Goal: Transaction & Acquisition: Subscribe to service/newsletter

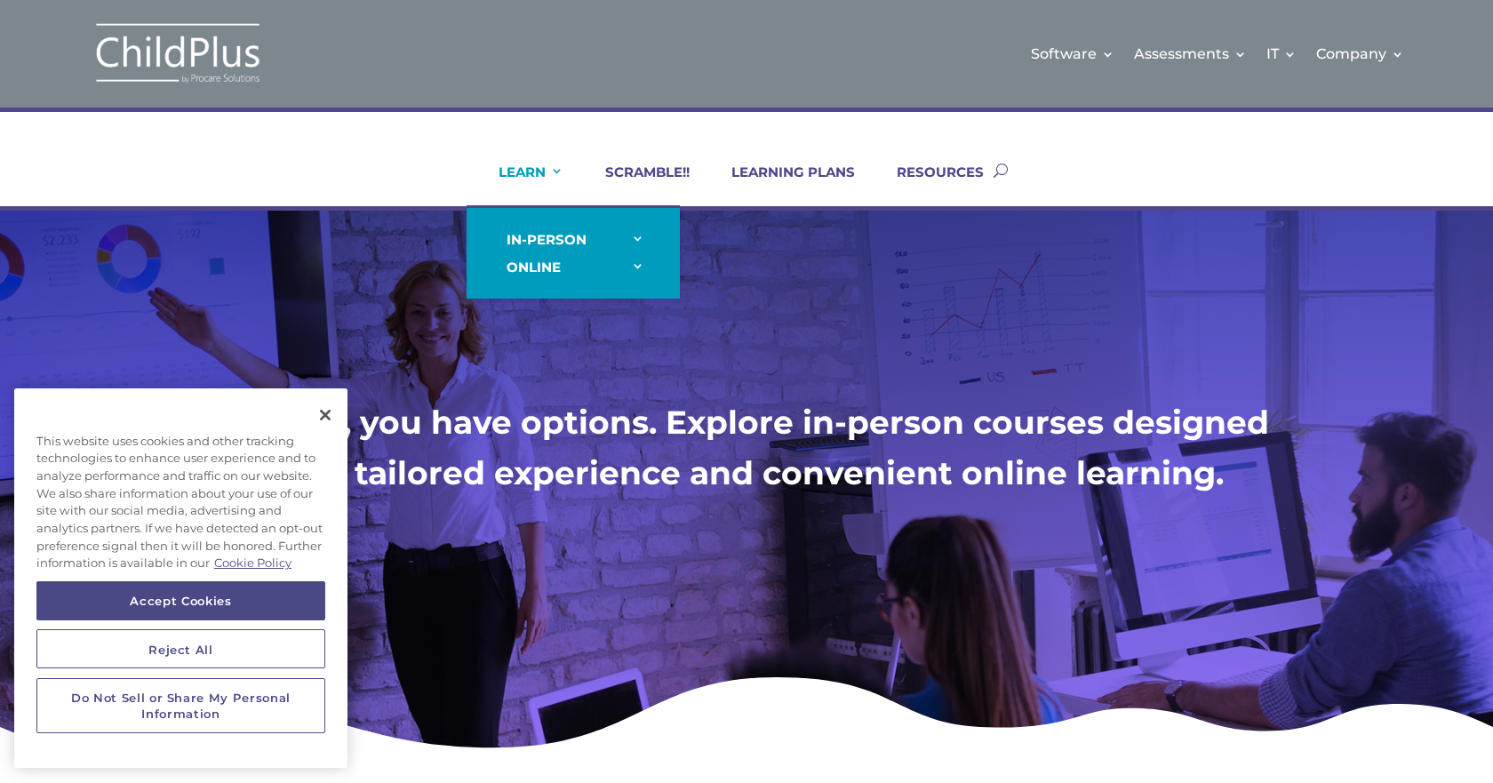
click at [508, 171] on link "LEARN" at bounding box center [519, 185] width 87 height 43
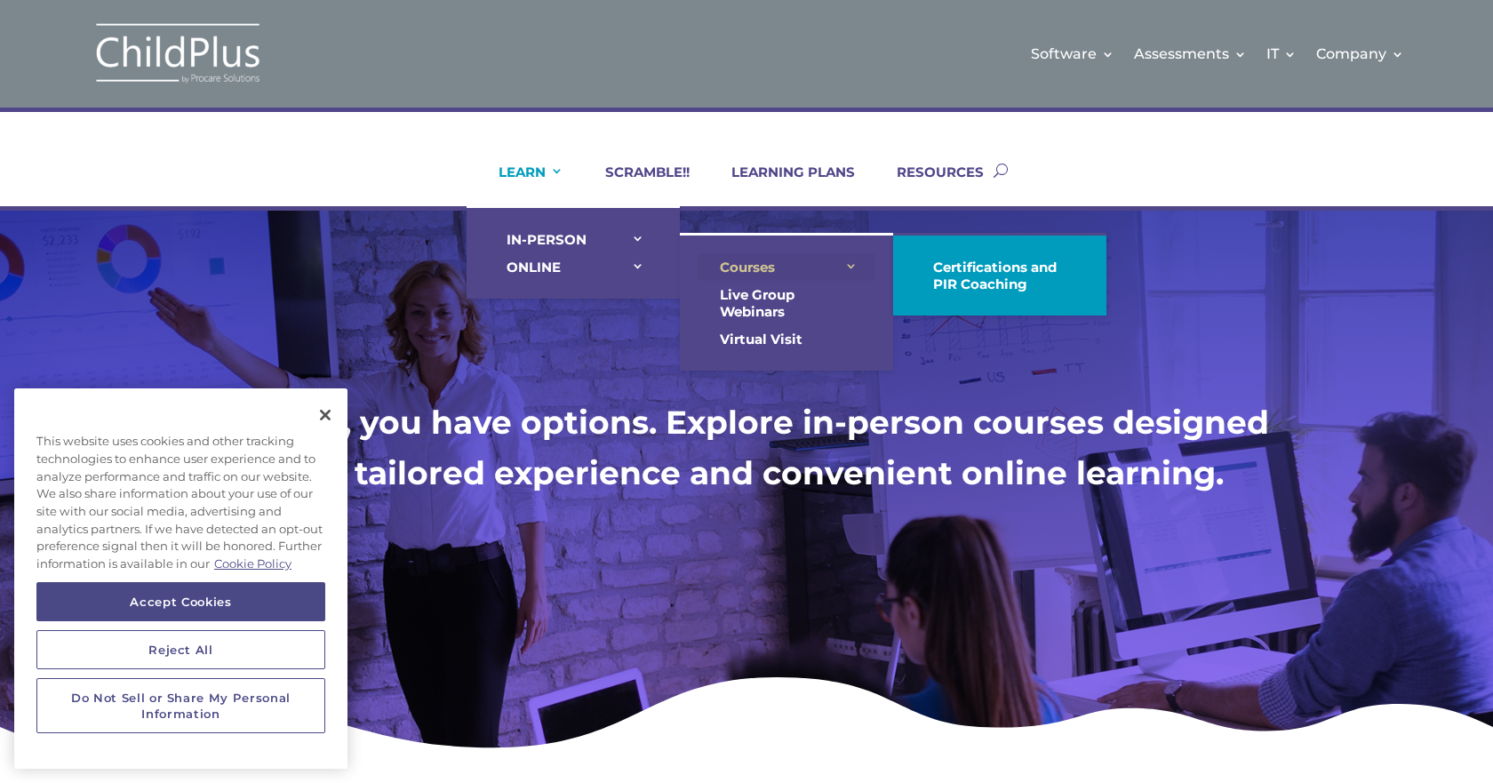
click at [764, 268] on link "Courses" at bounding box center [787, 267] width 178 height 28
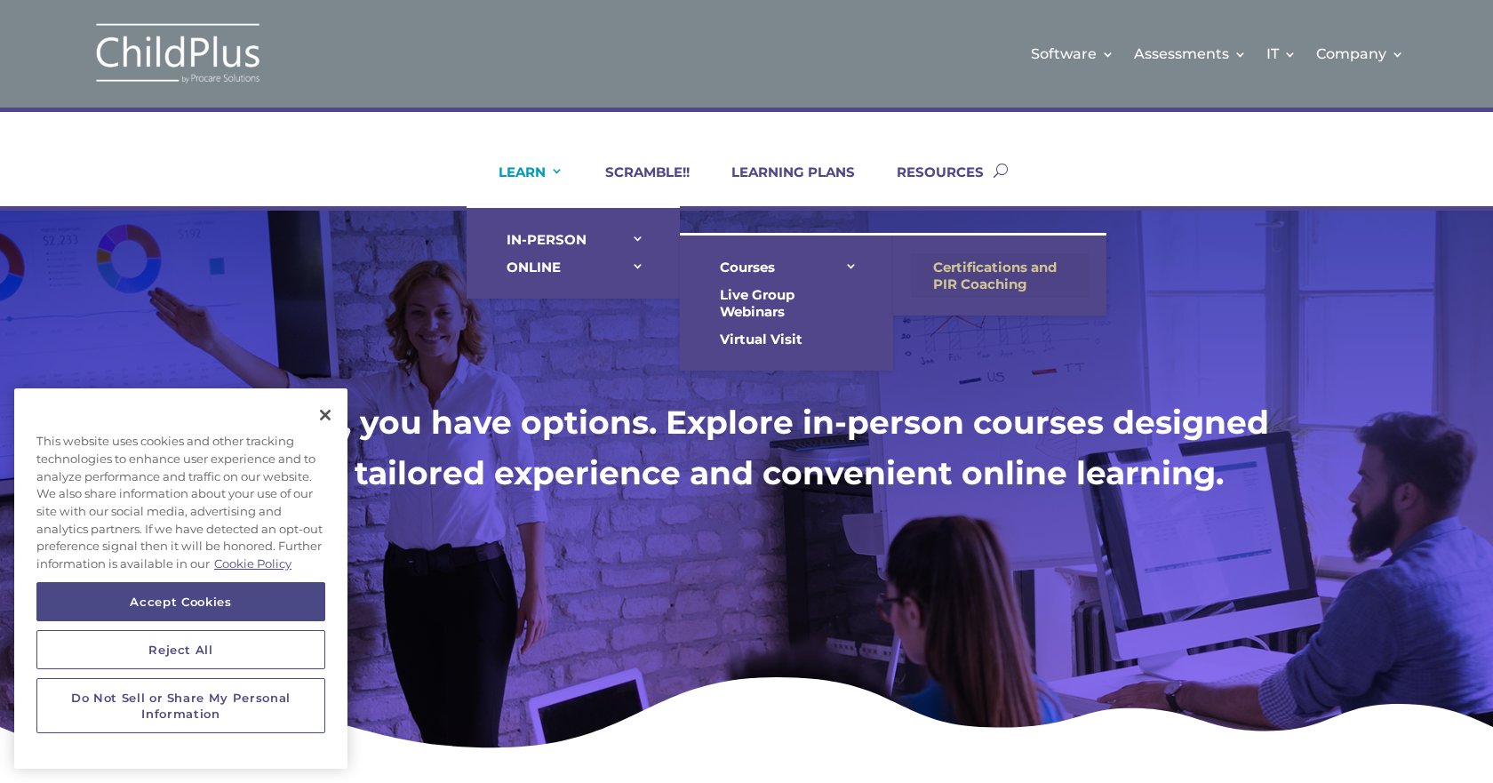
click at [1015, 273] on link "Certifications and PIR Coaching" at bounding box center [1000, 275] width 178 height 44
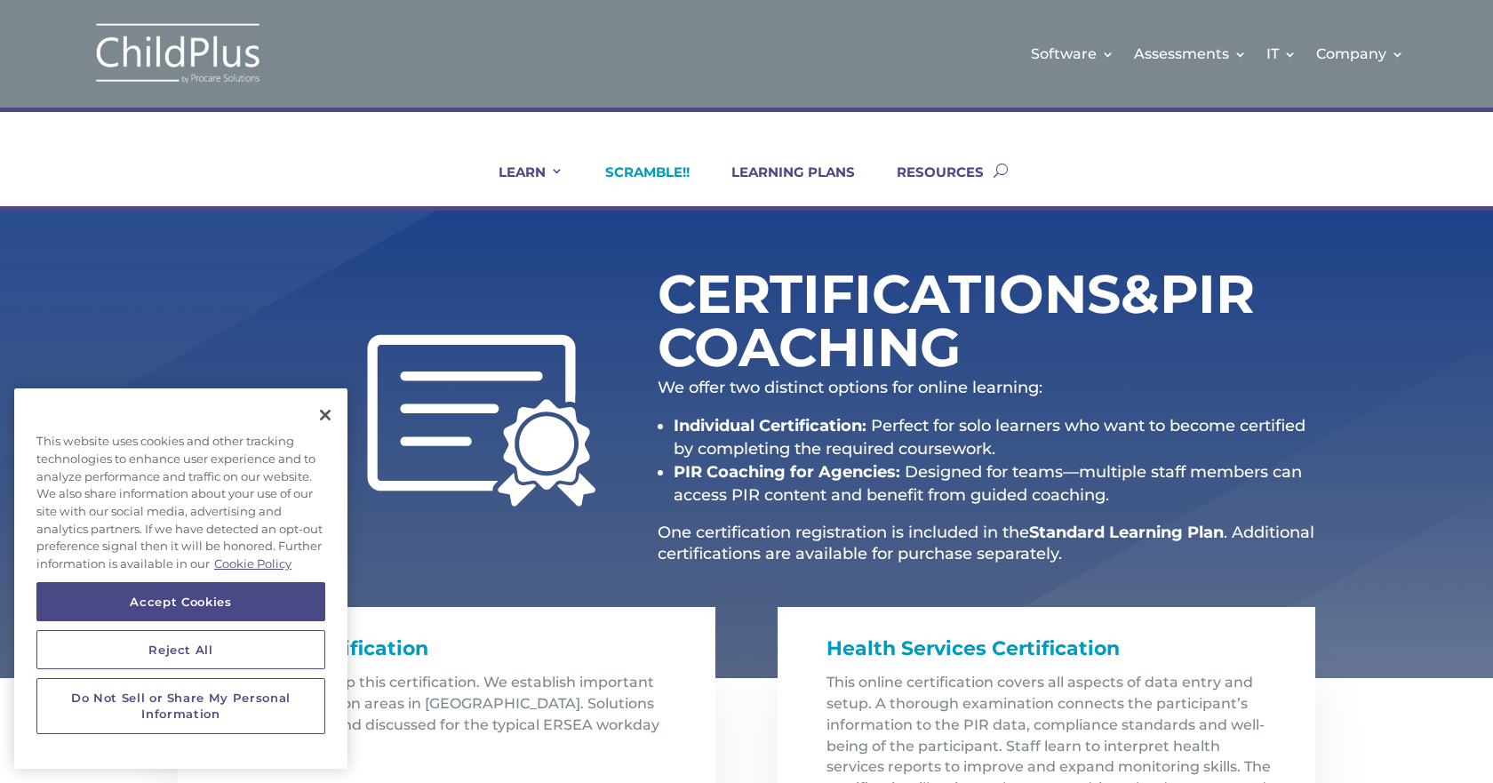
click at [642, 178] on link "SCRAMBLE!!" at bounding box center [636, 185] width 107 height 43
click at [1410, 508] on div "Certifications & PIR Coaching We offer two distinct options for online learning…" at bounding box center [746, 445] width 1493 height 468
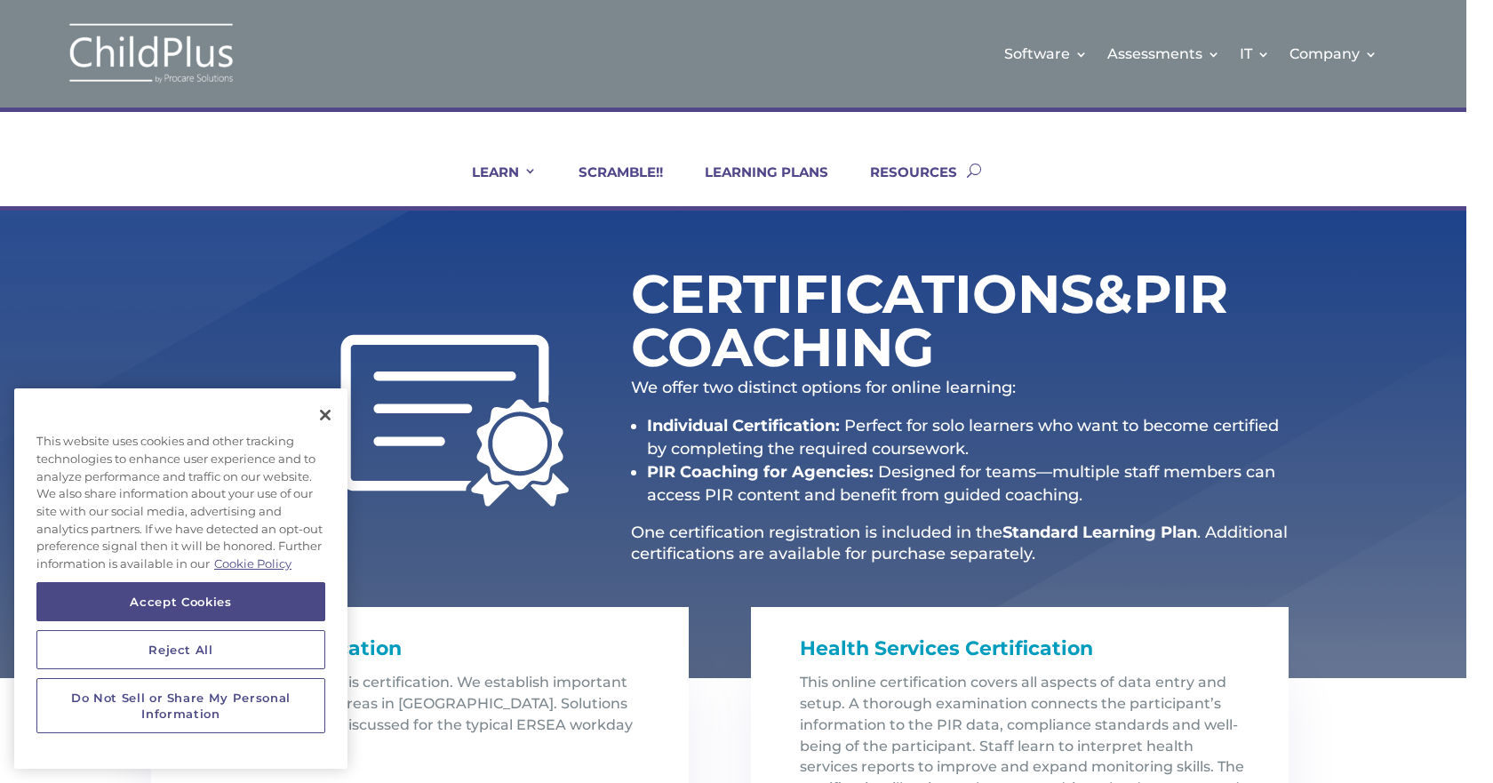
drag, startPoint x: 1490, startPoint y: 251, endPoint x: 1490, endPoint y: 354, distance: 103.1
click at [1490, 354] on div "Software Learn More Features Schedule A Demo Getting Started Assessments Learn …" at bounding box center [746, 732] width 1493 height 1465
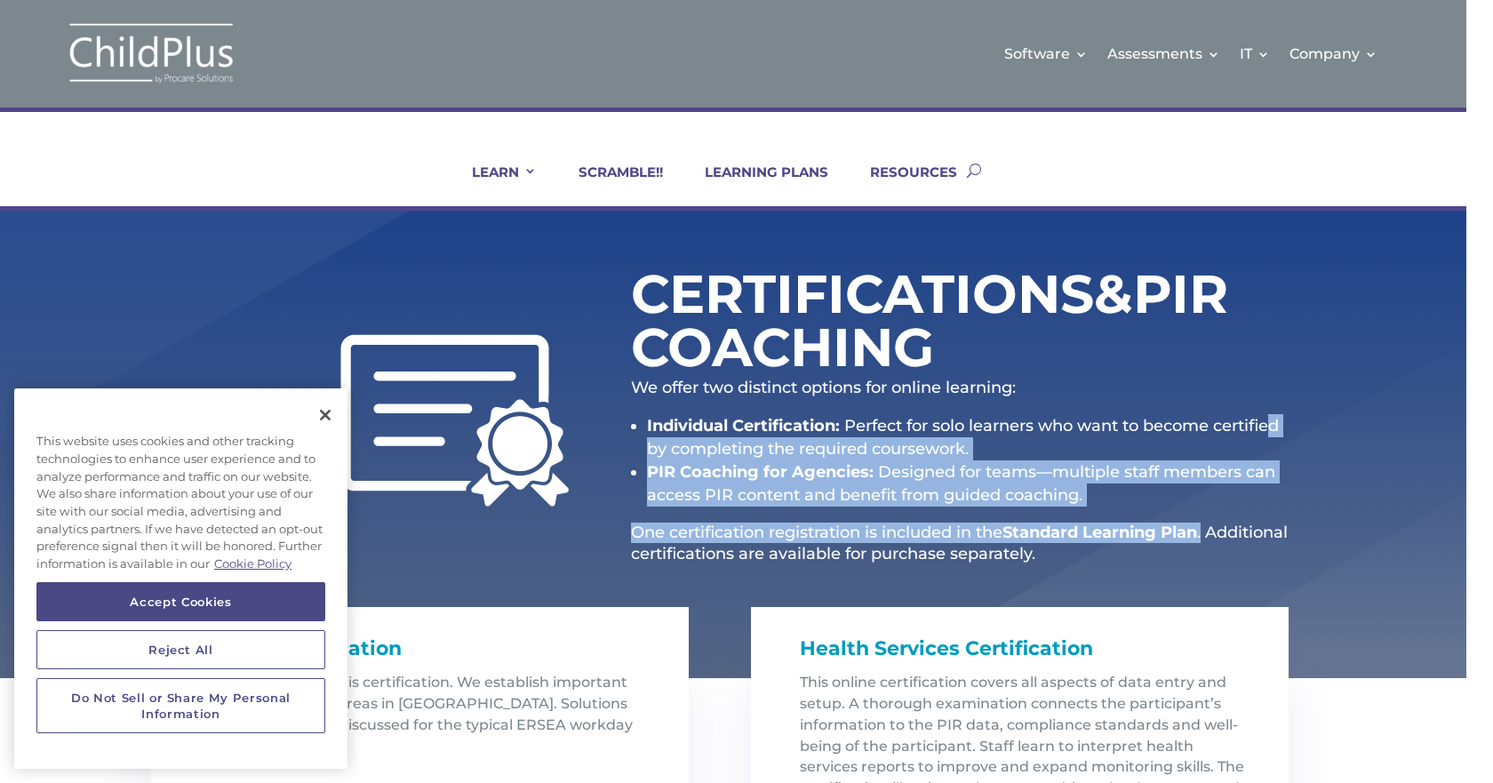
drag, startPoint x: 1277, startPoint y: 524, endPoint x: 1273, endPoint y: 434, distance: 90.7
click at [1273, 434] on div "We offer two distinct options for online learning: Individual Certification: Pe…" at bounding box center [960, 471] width 658 height 187
click at [727, 180] on link "LEARNING PLANS" at bounding box center [756, 185] width 146 height 43
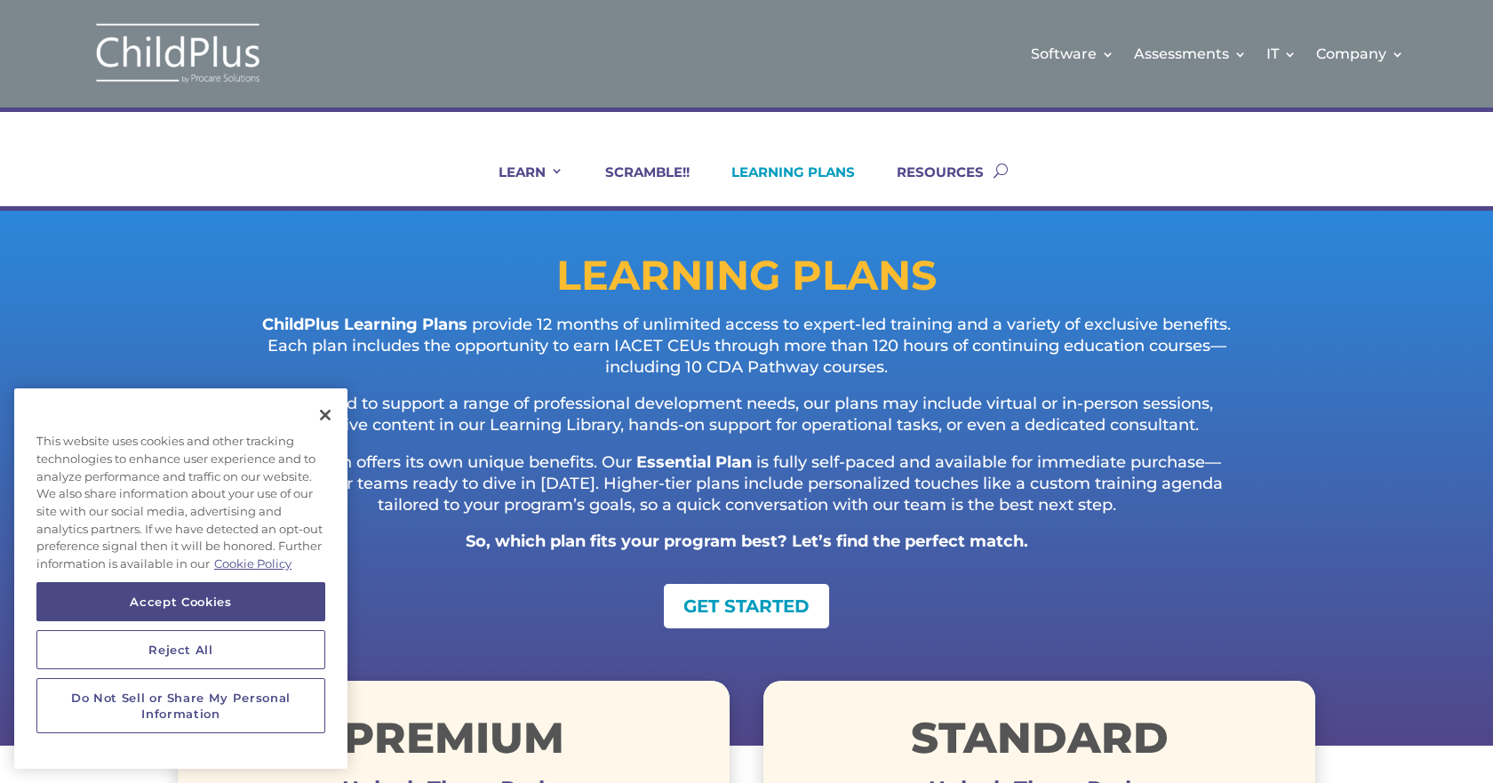
click at [1076, 595] on div "GET STARTED" at bounding box center [747, 606] width 1138 height 44
click at [325, 416] on button "Close" at bounding box center [325, 415] width 39 height 39
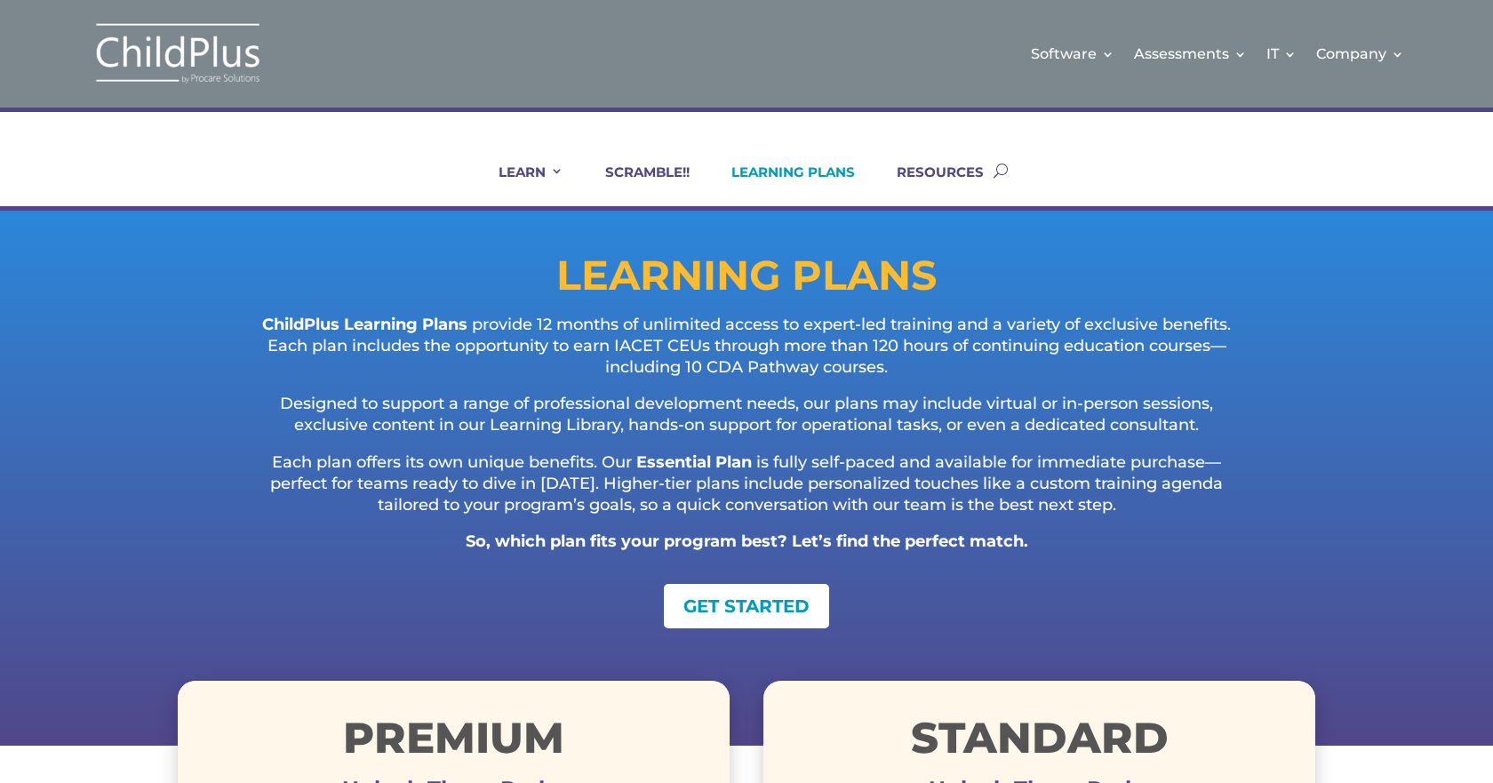
click at [1219, 402] on p "Designed to support a range of professional development needs, our plans may in…" at bounding box center [747, 423] width 996 height 59
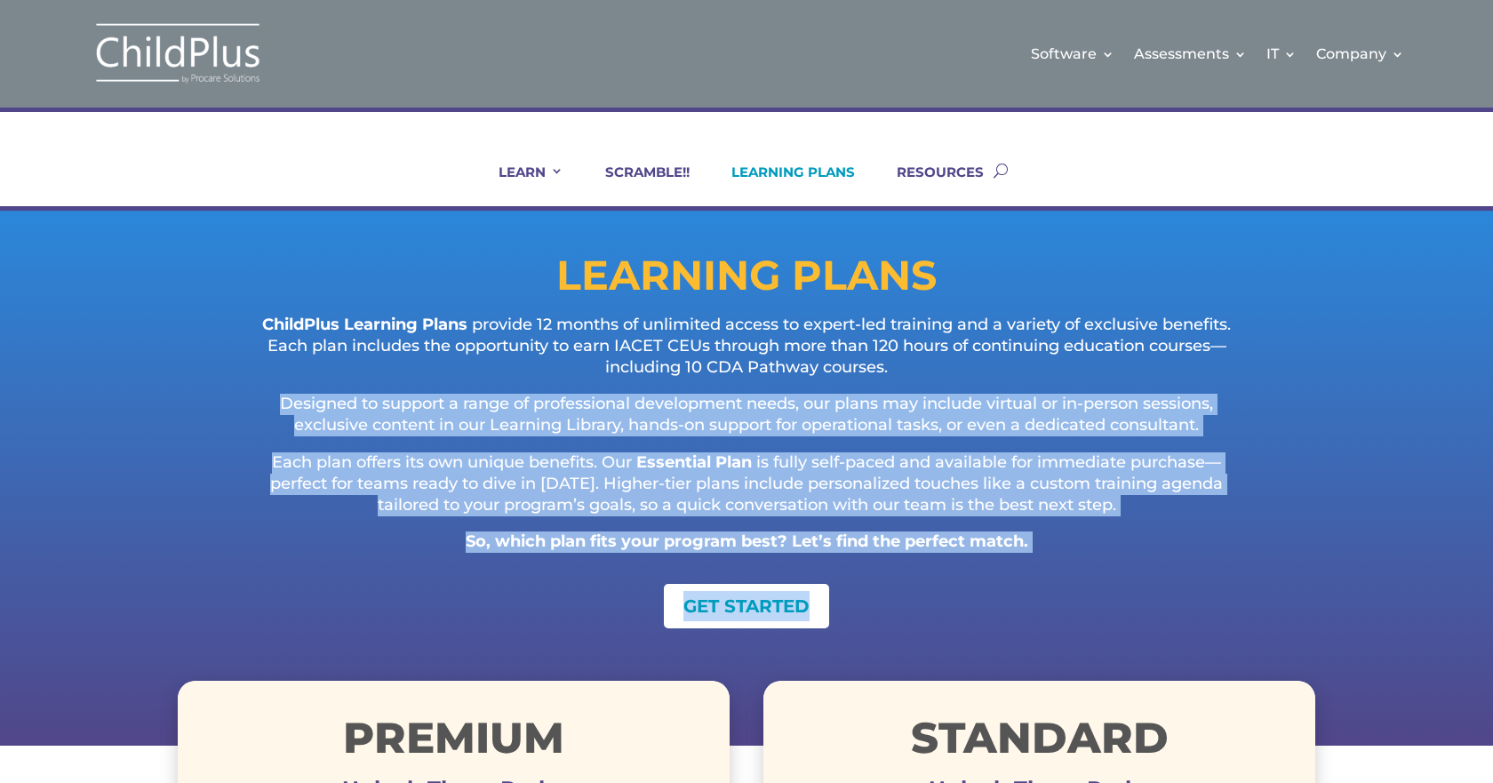
scroll to position [0, 28]
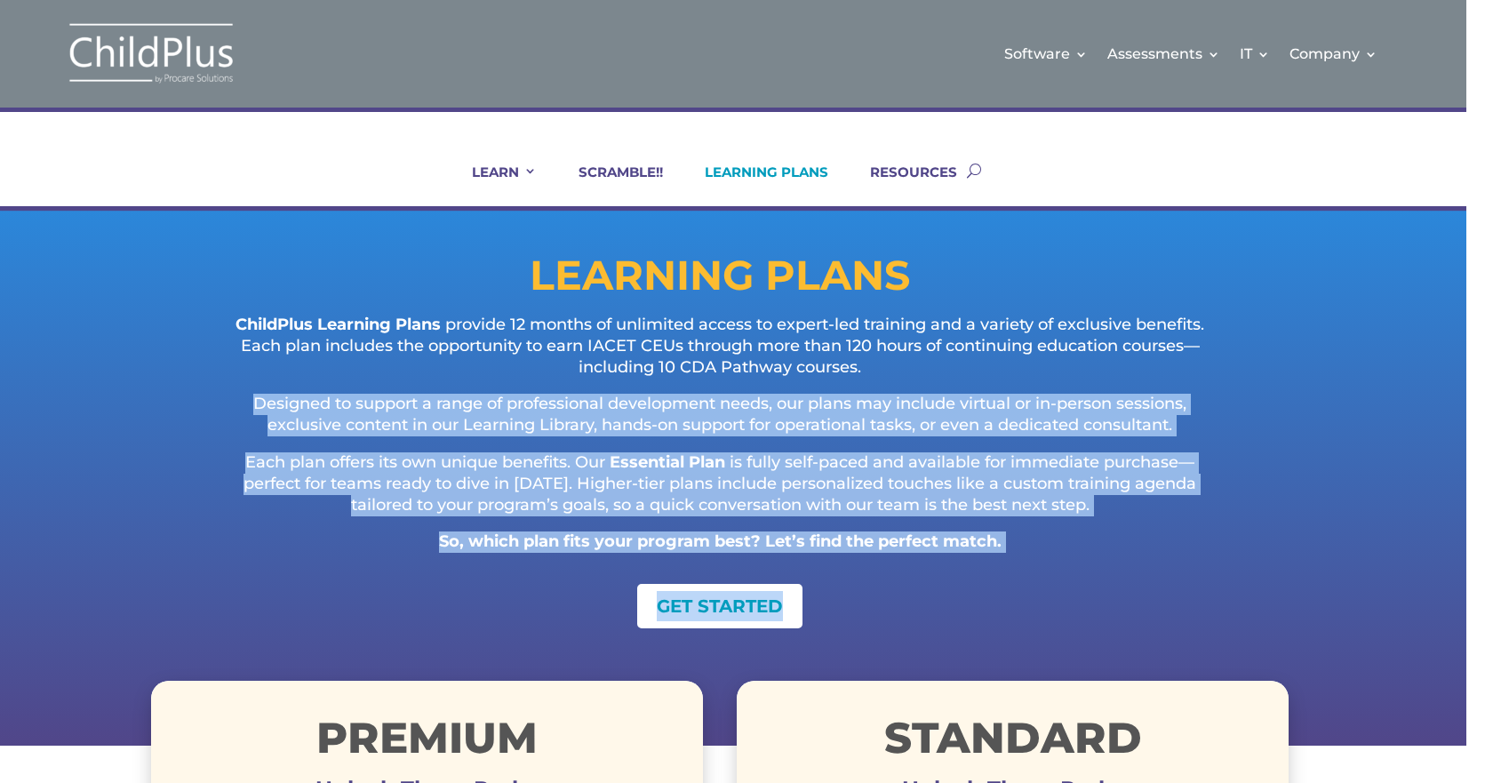
drag, startPoint x: 1441, startPoint y: 372, endPoint x: 1493, endPoint y: 729, distance: 360.3
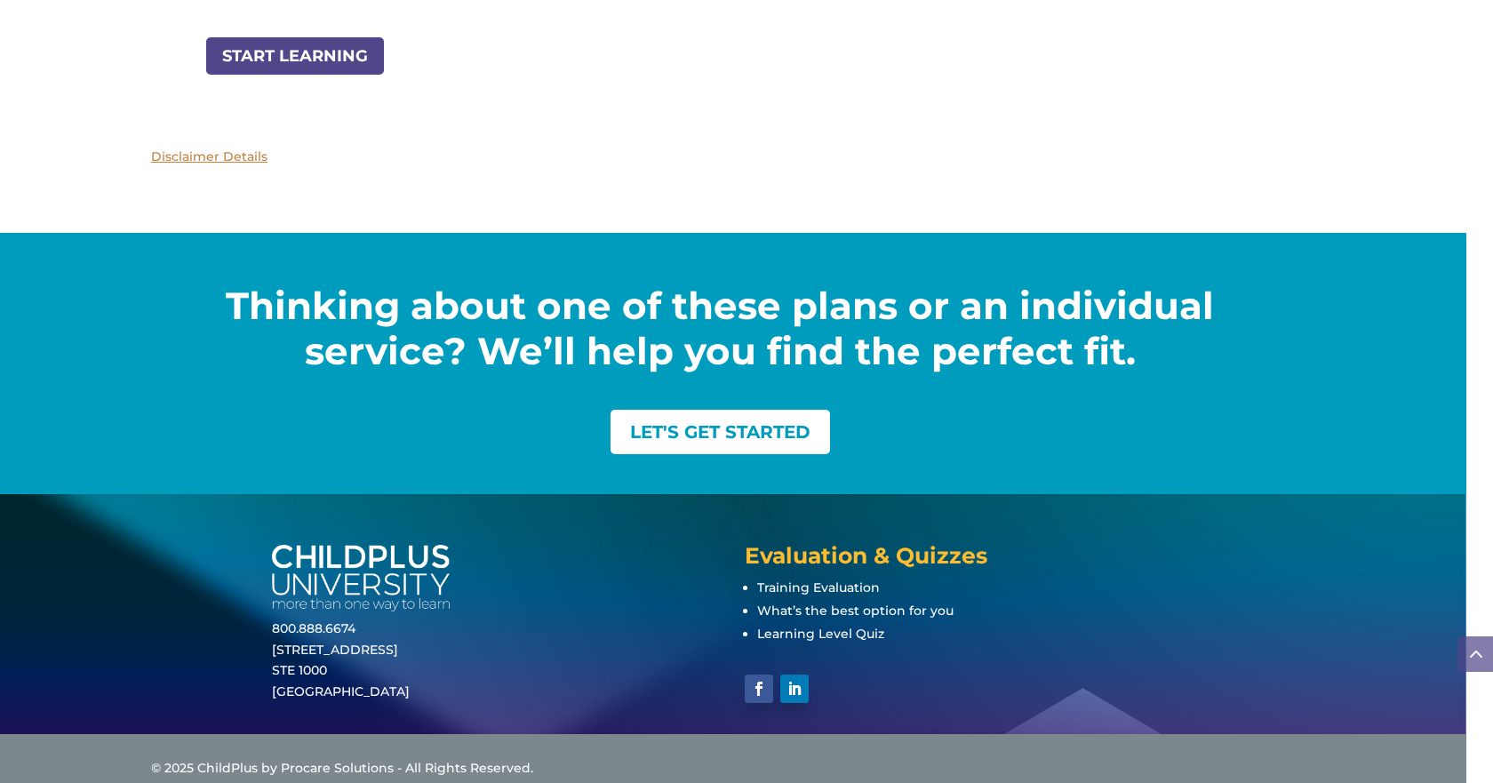
scroll to position [2332, 0]
